Goal: Task Accomplishment & Management: Use online tool/utility

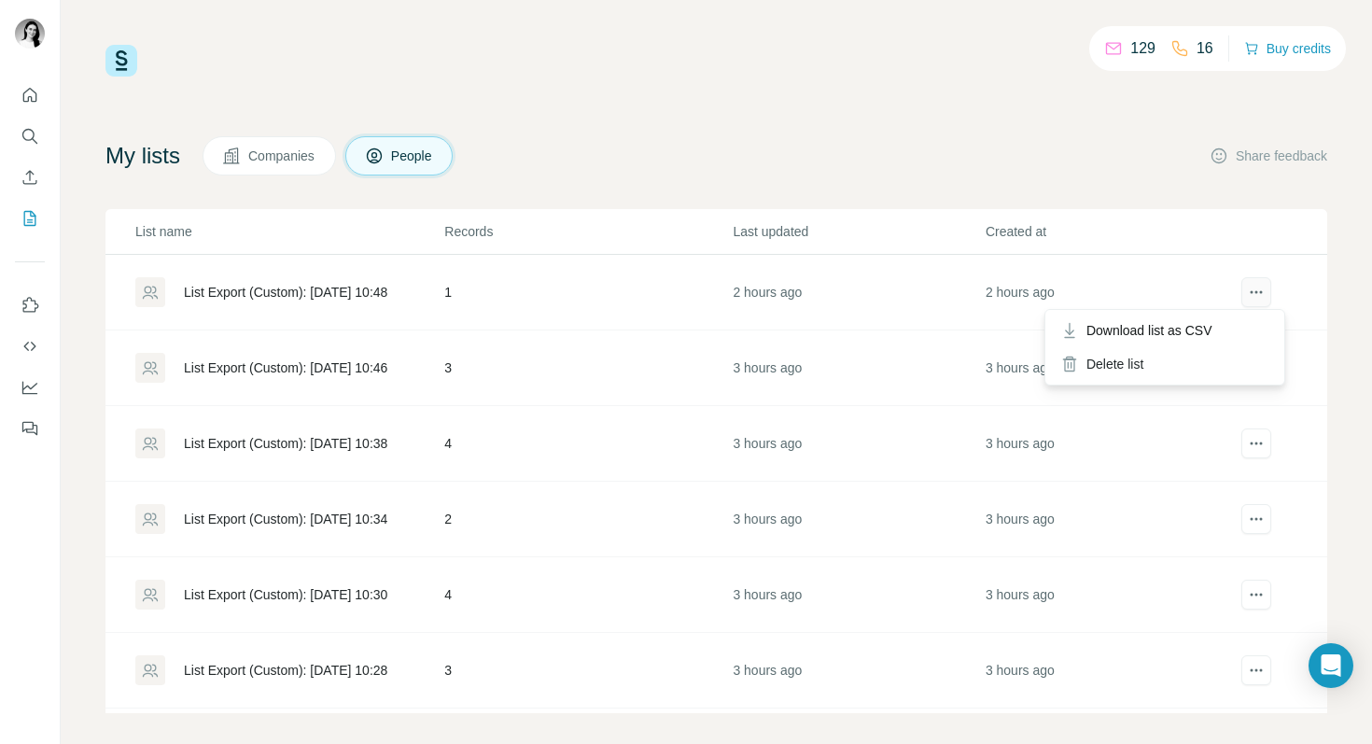
click at [1247, 296] on icon "actions" at bounding box center [1256, 292] width 19 height 19
click at [903, 119] on div "129 16 Buy credits My lists Companies People Share feedback List name Records L…" at bounding box center [716, 379] width 1222 height 668
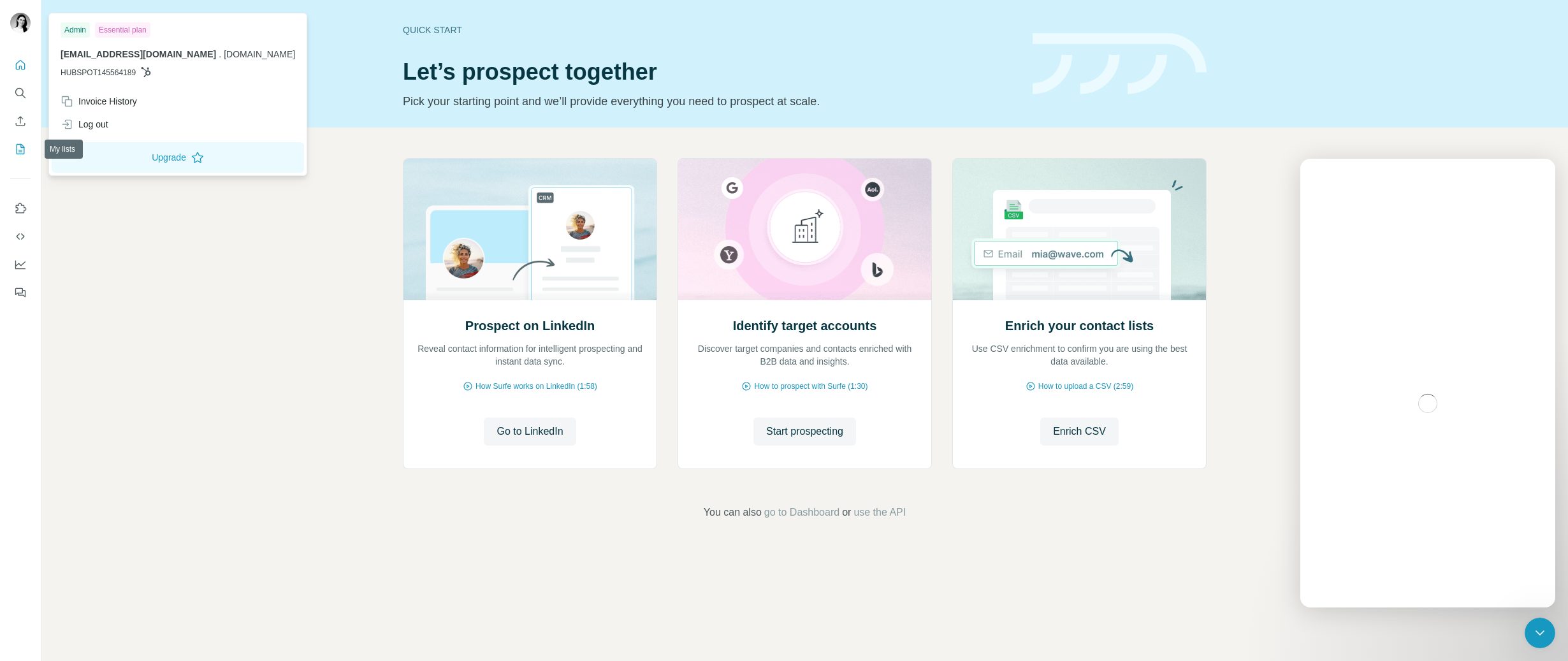
click at [25, 144] on icon "My lists" at bounding box center [20, 149] width 13 height 13
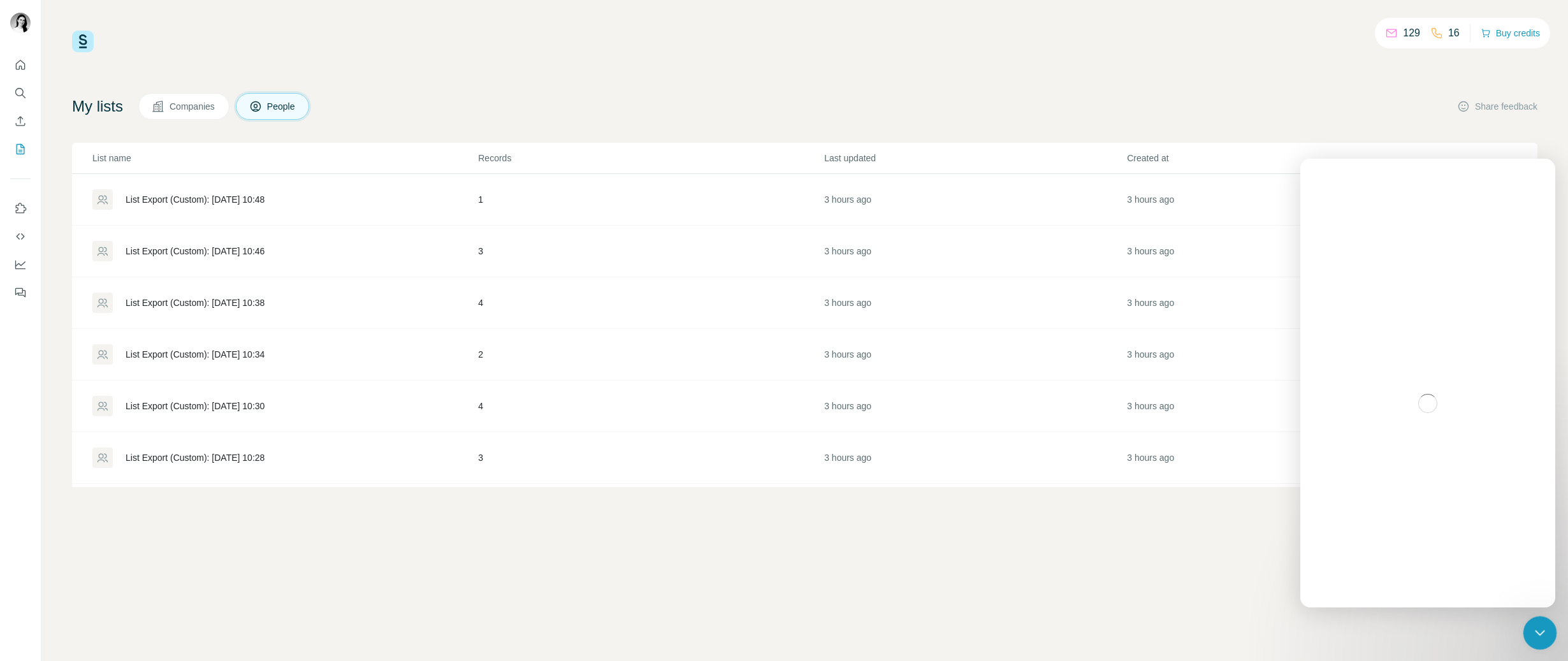
drag, startPoint x: 1539, startPoint y: 627, endPoint x: 1532, endPoint y: 628, distance: 7.1
click at [1533, 630] on icon "Close Intercom Messenger" at bounding box center [1538, 631] width 15 height 15
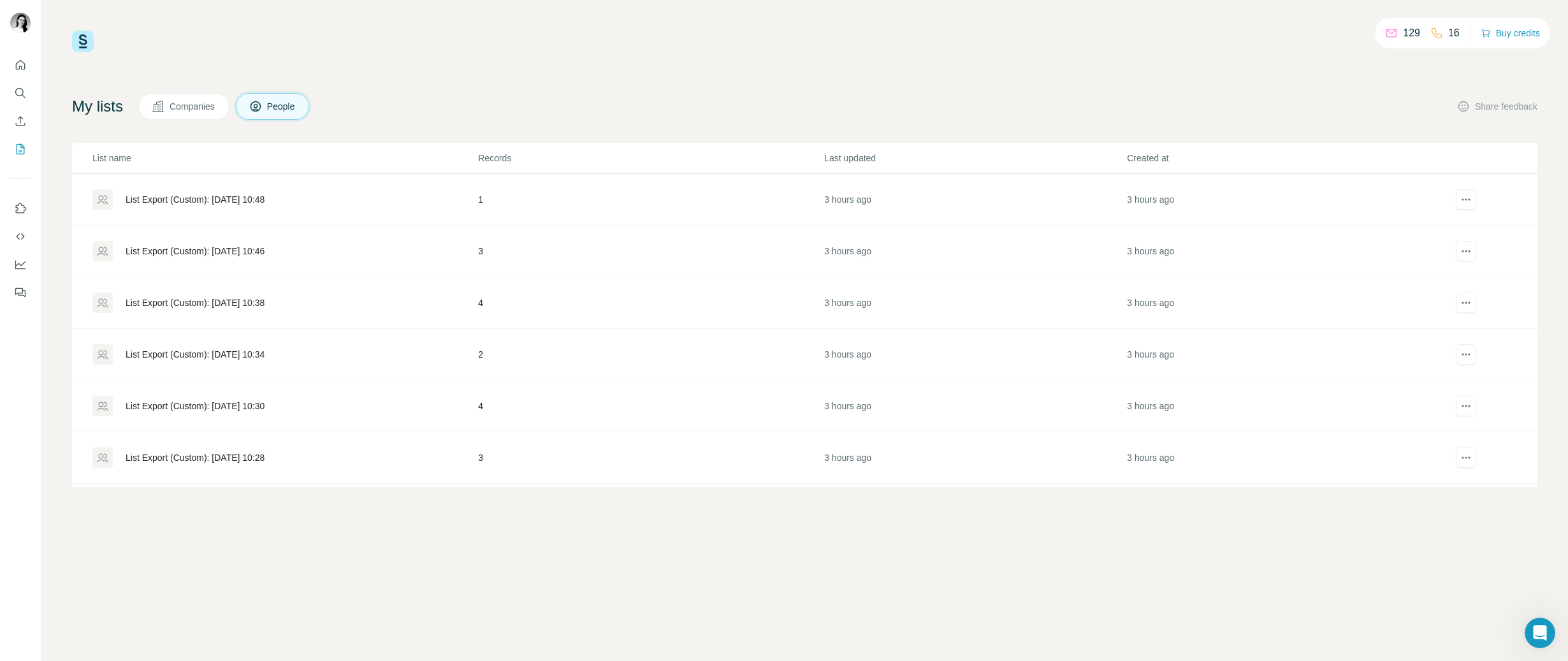
click at [94, 112] on h4 "My lists" at bounding box center [97, 107] width 51 height 20
click at [187, 108] on span "Companies" at bounding box center [193, 107] width 46 height 13
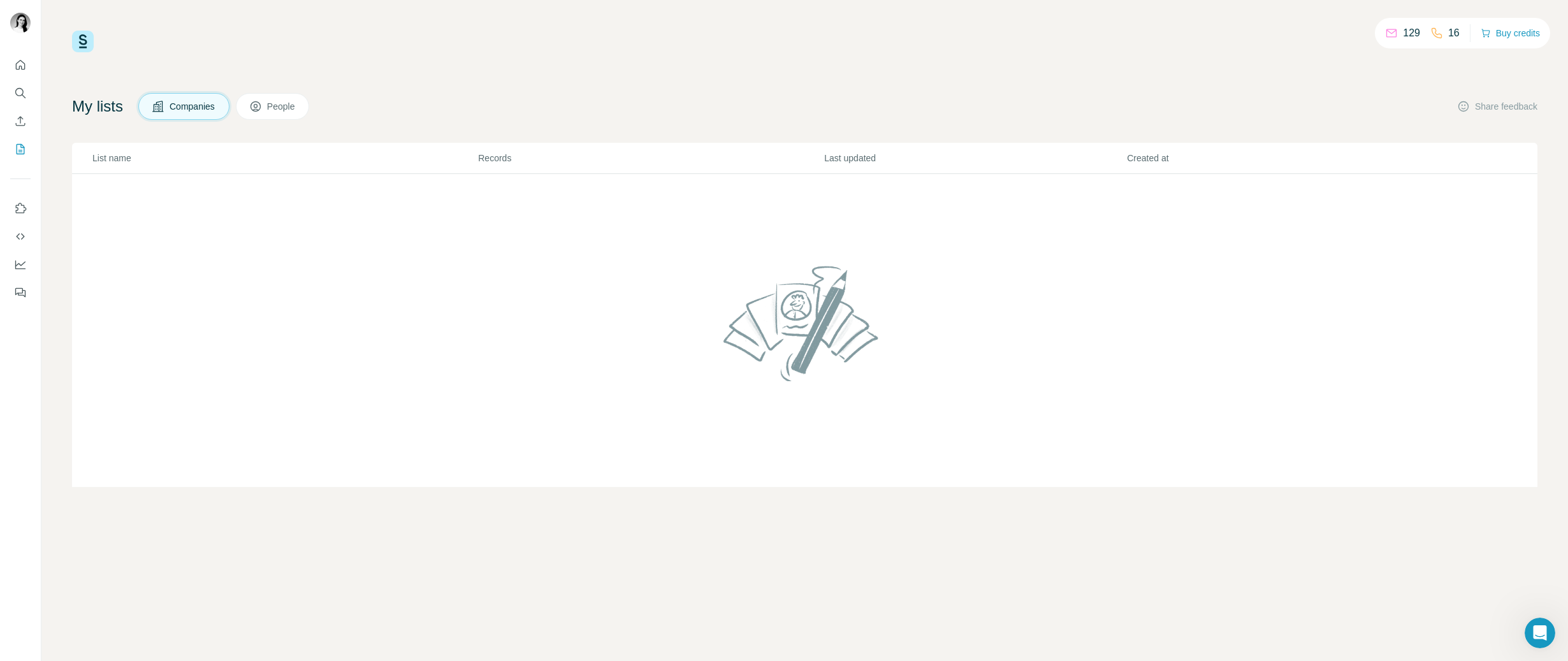
click at [258, 108] on icon at bounding box center [255, 107] width 13 height 13
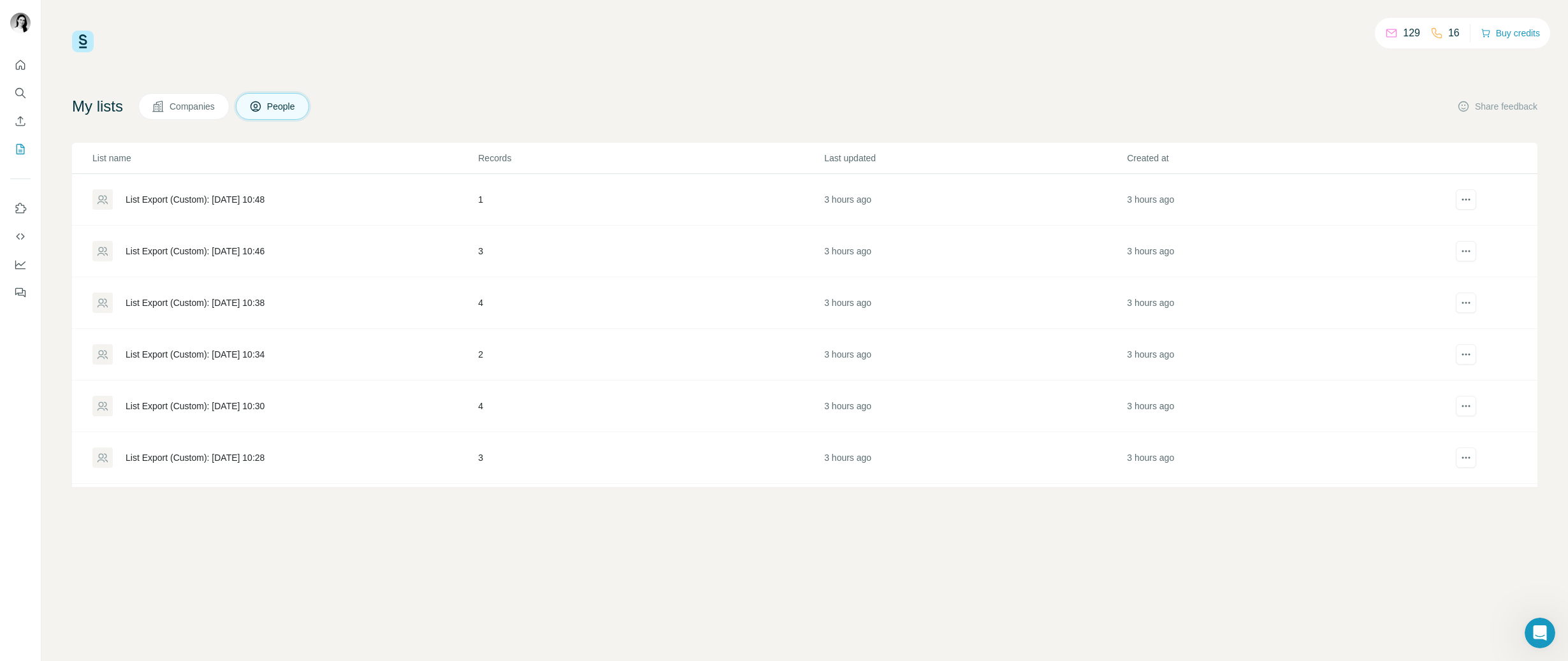
click at [182, 243] on div "List Export (Custom): 20/08/2025 10:46" at bounding box center [284, 251] width 384 height 20
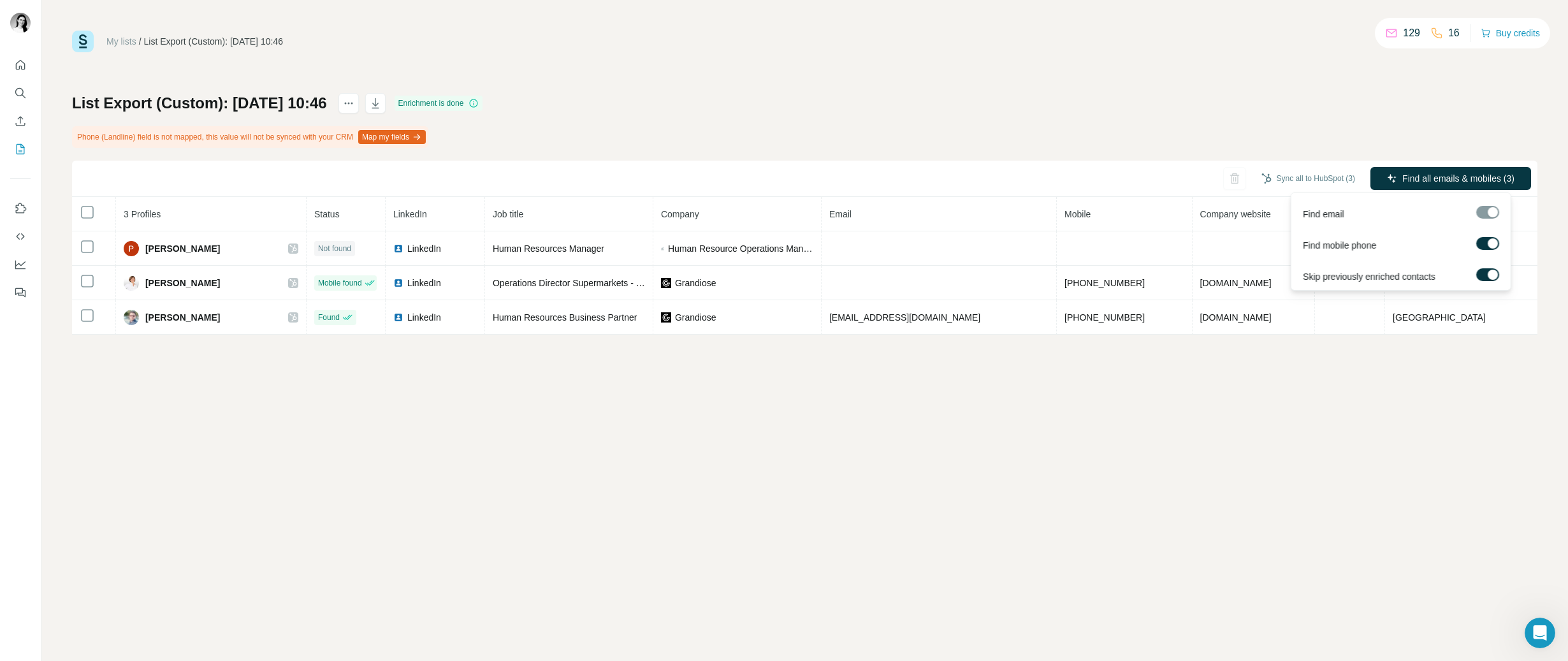
click at [1482, 248] on label at bounding box center [1487, 243] width 23 height 13
click at [1488, 279] on label at bounding box center [1487, 275] width 23 height 13
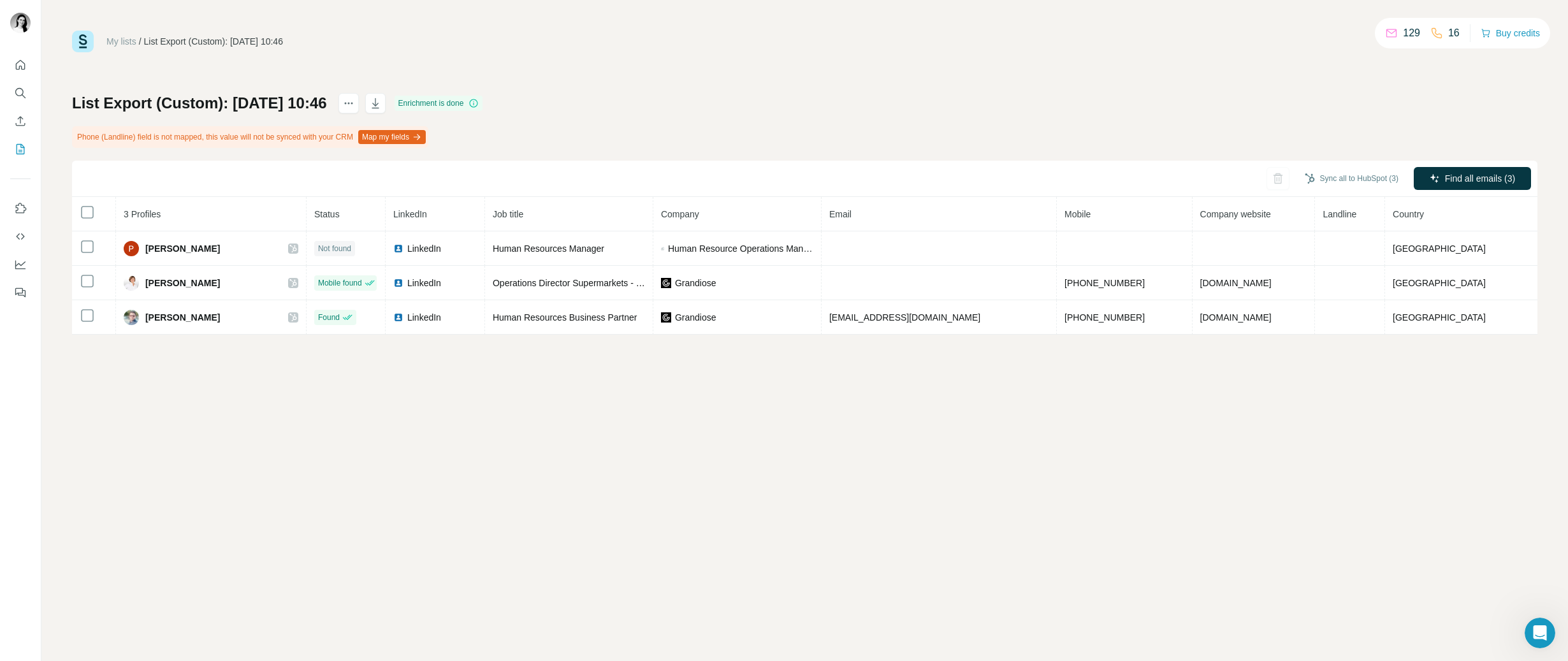
click at [1378, 76] on div "My lists / List Export (Custom): 20/08/2025 10:46 129 16 Buy credits List Expor…" at bounding box center [804, 182] width 1465 height 304
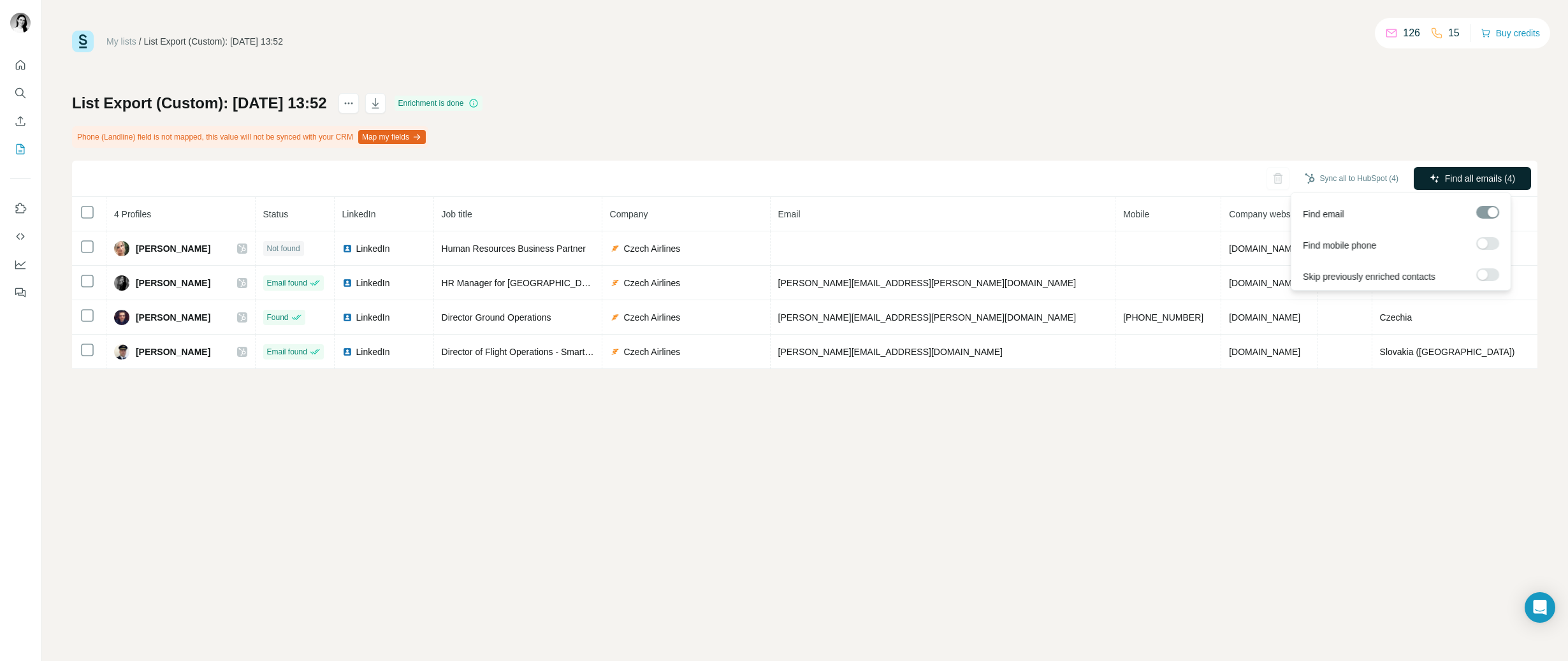
click at [1468, 174] on span "Find all emails (4)" at bounding box center [1479, 178] width 70 height 13
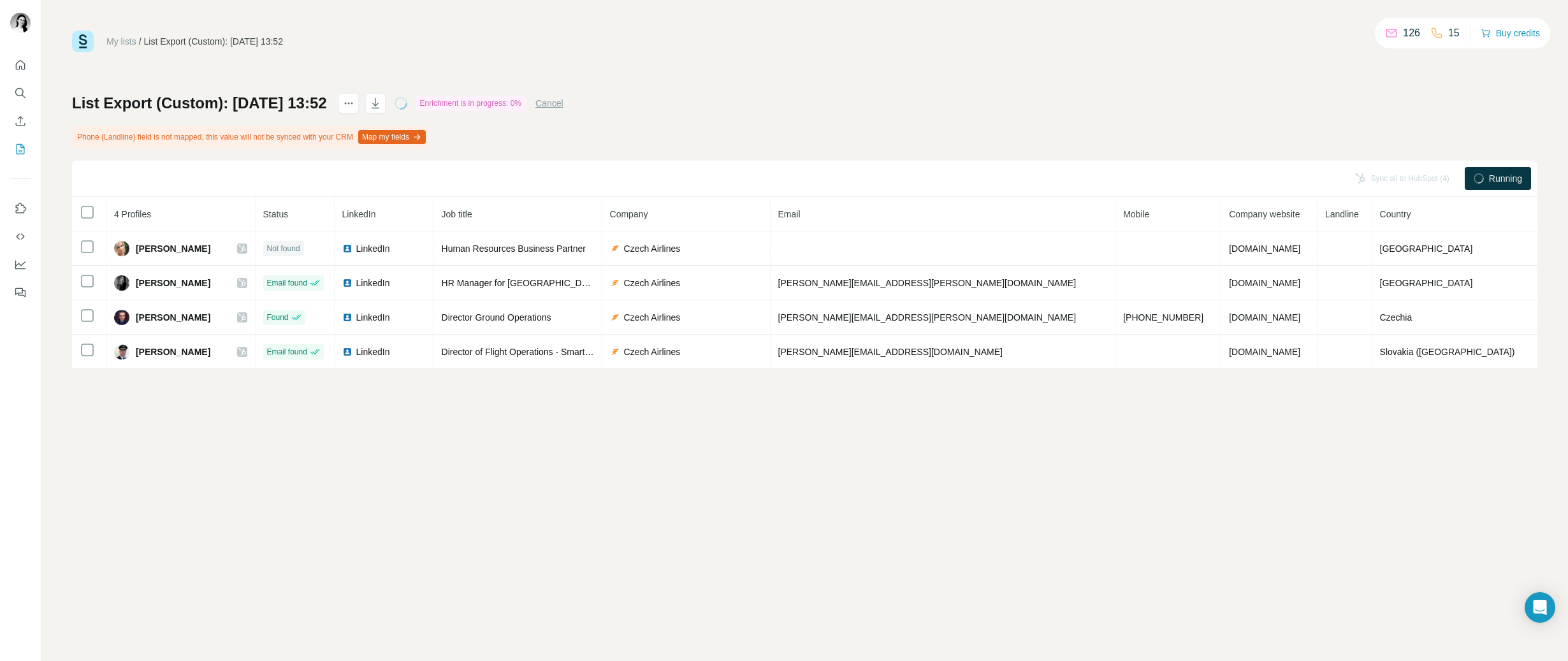
click at [1468, 174] on div "Running" at bounding box center [1497, 178] width 66 height 23
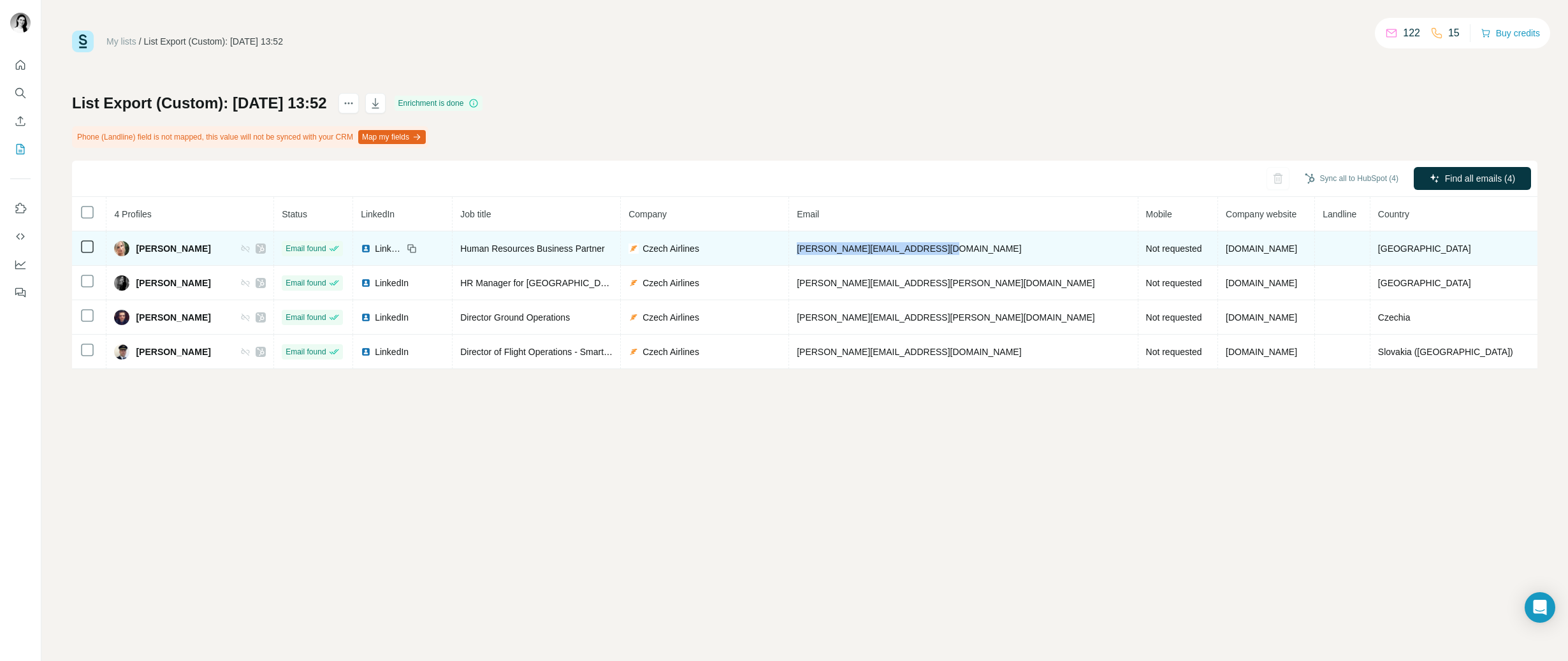
drag, startPoint x: 1035, startPoint y: 247, endPoint x: 894, endPoint y: 242, distance: 141.1
click at [894, 242] on td "jana.laurencova@smartwings.com" at bounding box center [963, 249] width 348 height 34
copy span "jana.laurencova@smartwings.com"
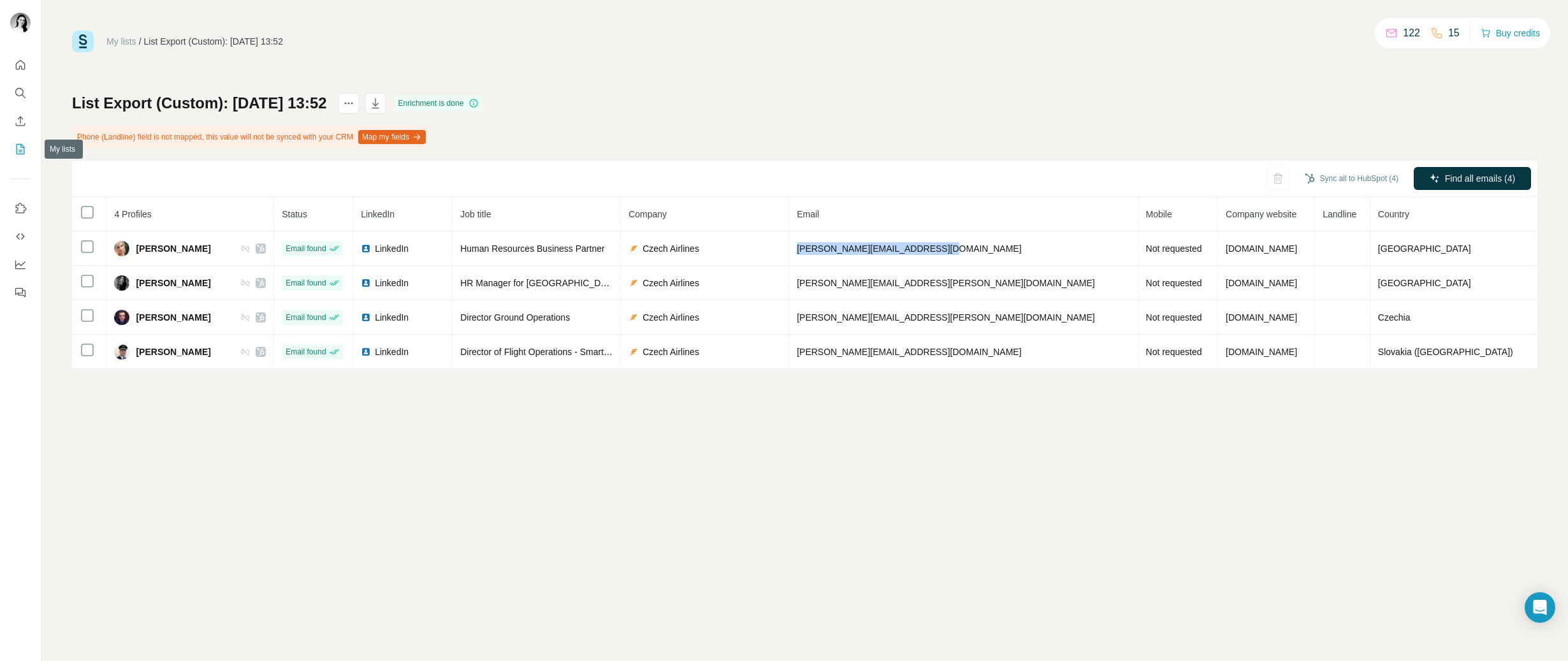
click at [27, 150] on button "My lists" at bounding box center [20, 150] width 20 height 23
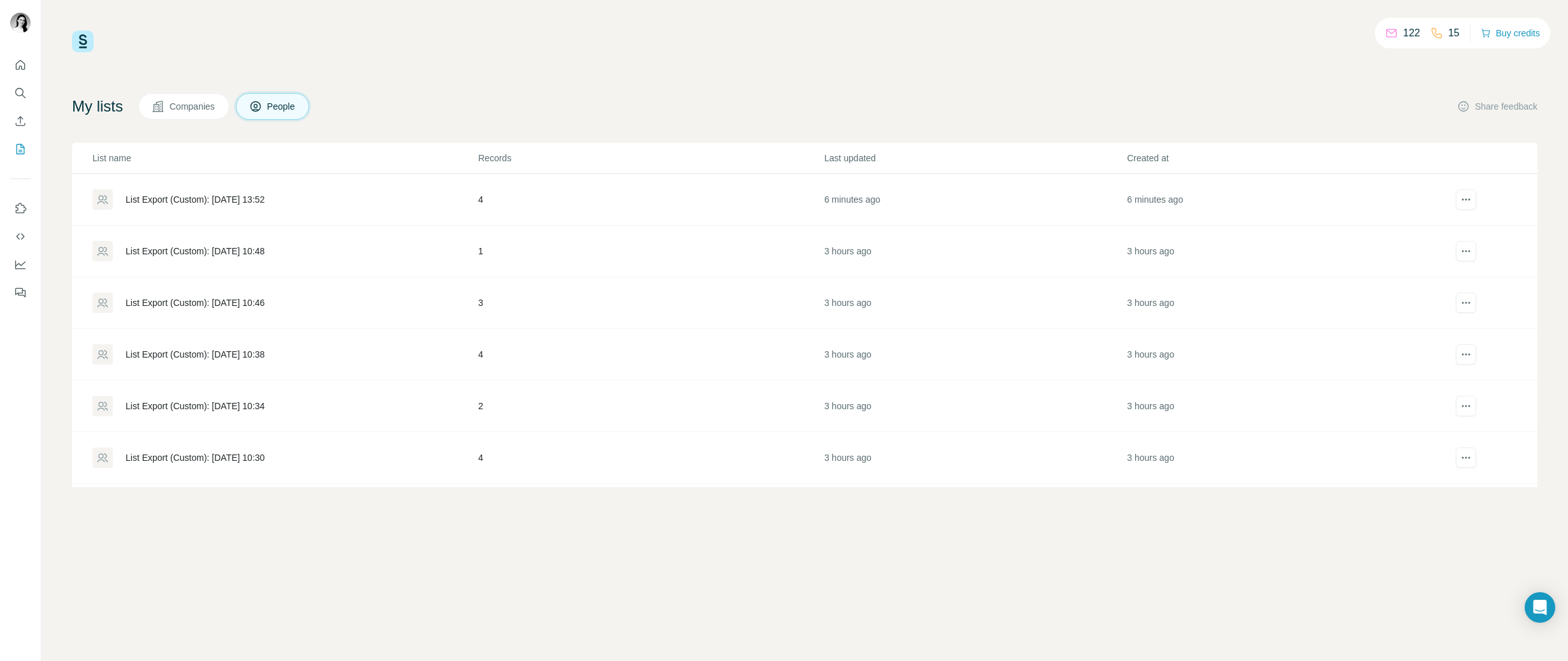
click at [192, 250] on div "List Export (Custom): 20/08/2025 10:48" at bounding box center [195, 251] width 139 height 13
click at [155, 293] on div "List Export (Custom): 20/08/2025 10:46" at bounding box center [284, 303] width 384 height 20
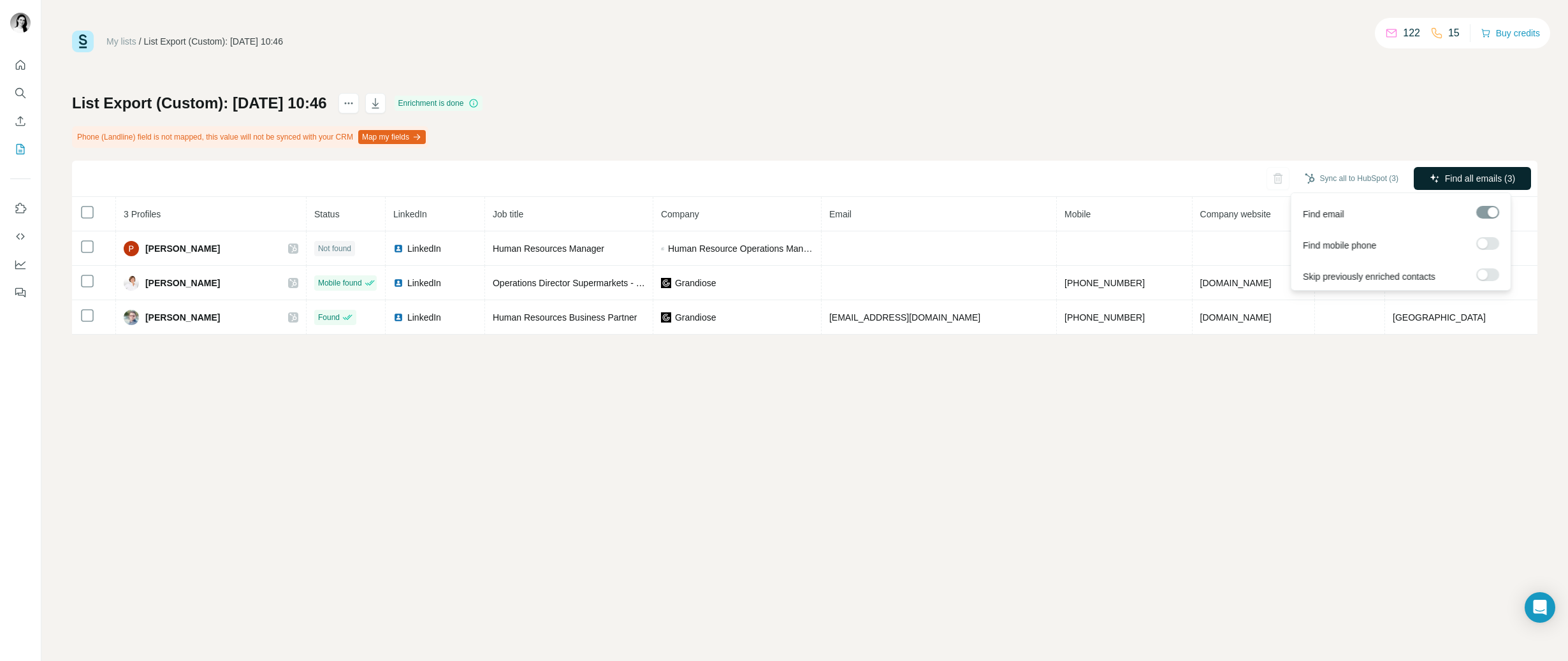
click at [1487, 176] on span "Find all emails (3)" at bounding box center [1479, 178] width 70 height 13
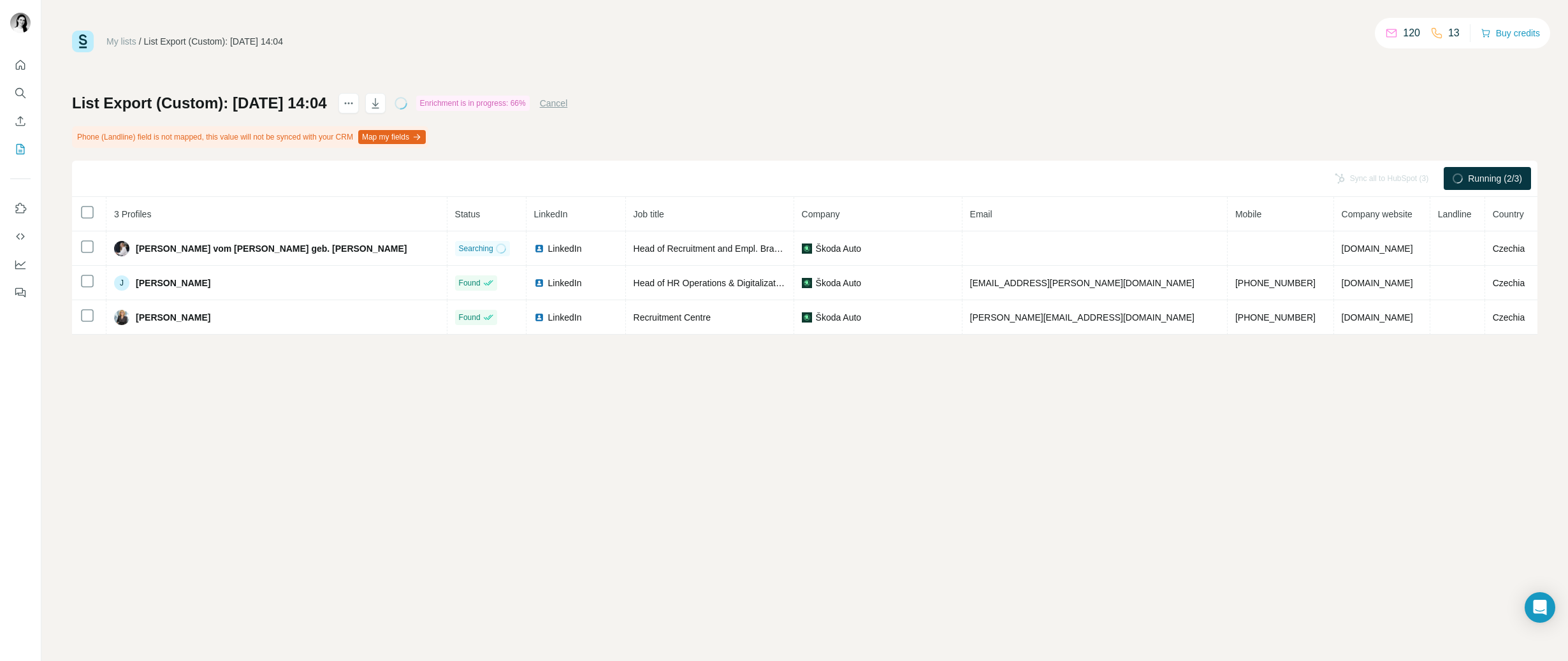
click at [1493, 181] on span "Running (2/3)" at bounding box center [1494, 178] width 54 height 13
click at [568, 106] on button "Cancel" at bounding box center [553, 103] width 28 height 13
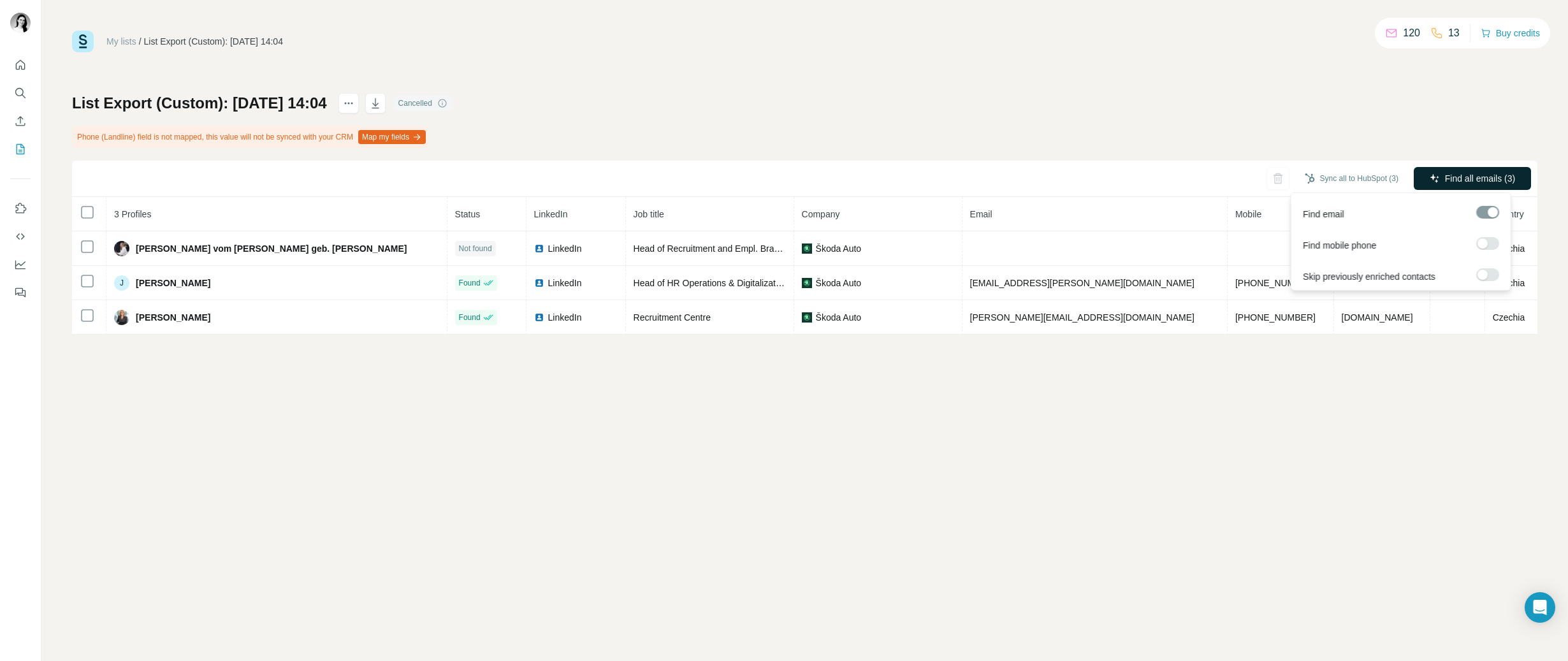
click at [1479, 176] on span "Find all emails (3)" at bounding box center [1479, 178] width 70 height 13
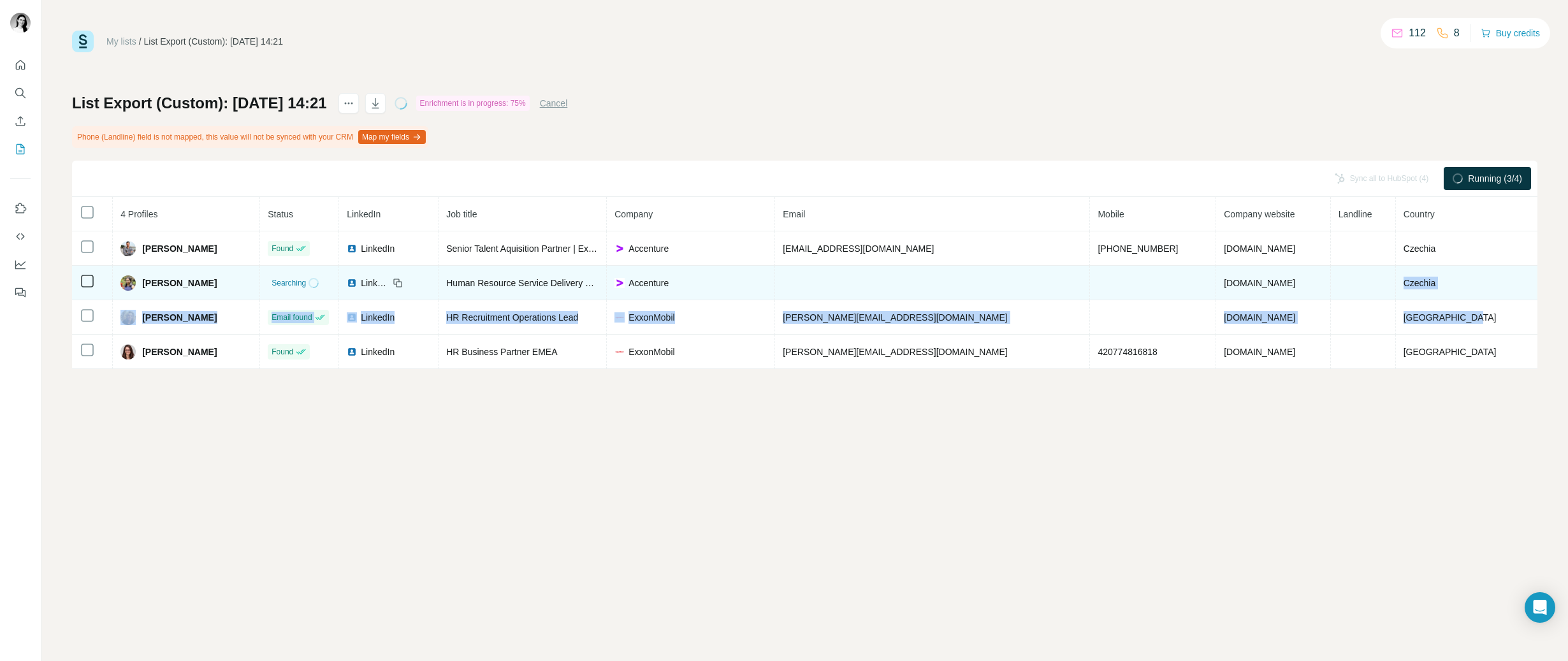
drag, startPoint x: 1492, startPoint y: 318, endPoint x: 1417, endPoint y: 280, distance: 84.1
click at [1417, 280] on tbody "Gergely Verhóczki Found LinkedIn Senior Talent Aquisition Partner | ExxonMobil …" at bounding box center [804, 300] width 1465 height 138
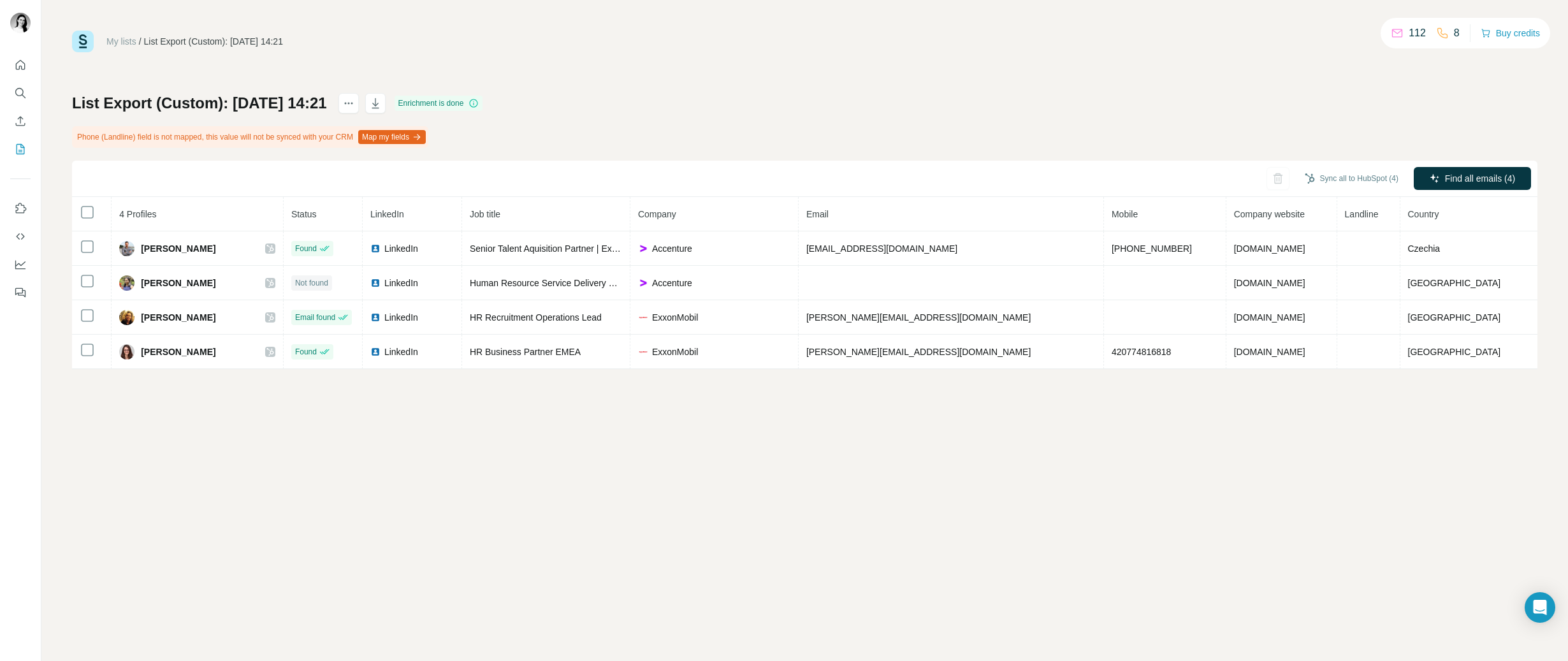
click at [835, 139] on div "List Export (Custom): 20/08/2025 14:21 Enrichment is done Phone (Landline) fiel…" at bounding box center [804, 231] width 1465 height 276
